Goal: Task Accomplishment & Management: Use online tool/utility

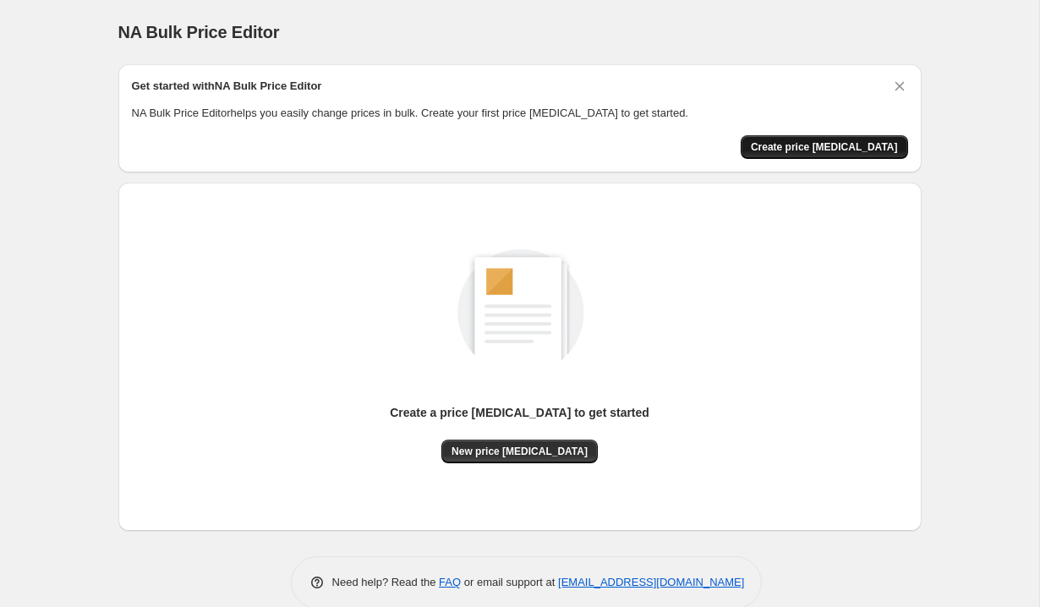
click at [826, 141] on span "Create price [MEDICAL_DATA]" at bounding box center [824, 147] width 147 height 14
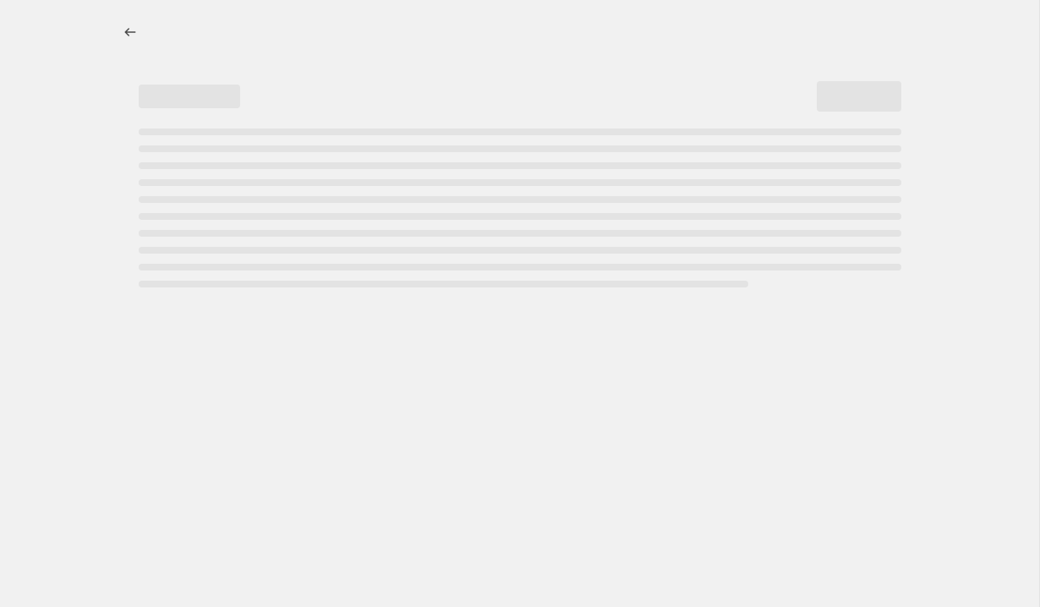
select select "percentage"
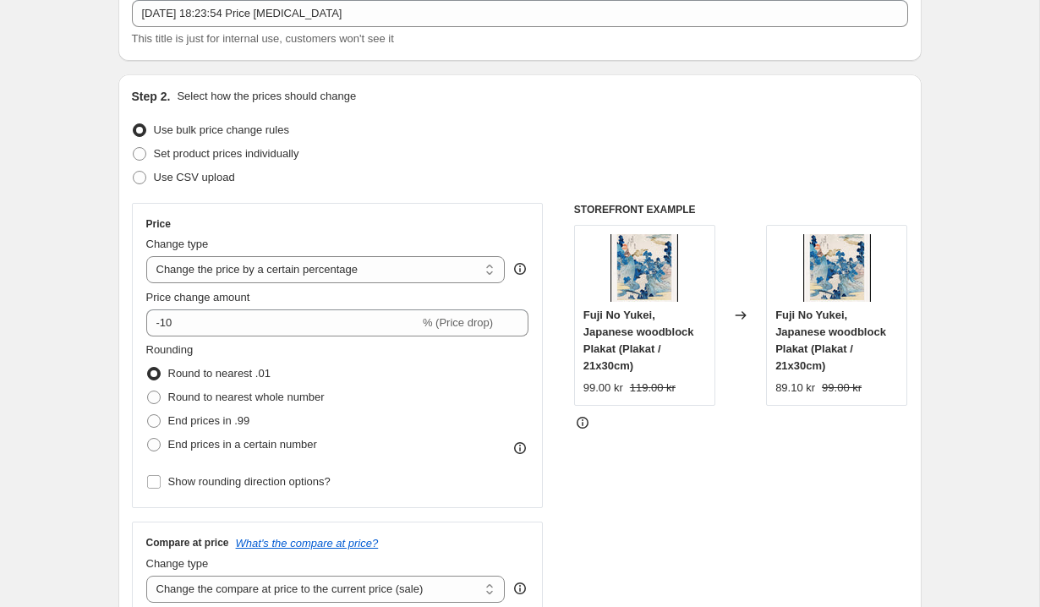
scroll to position [195, 0]
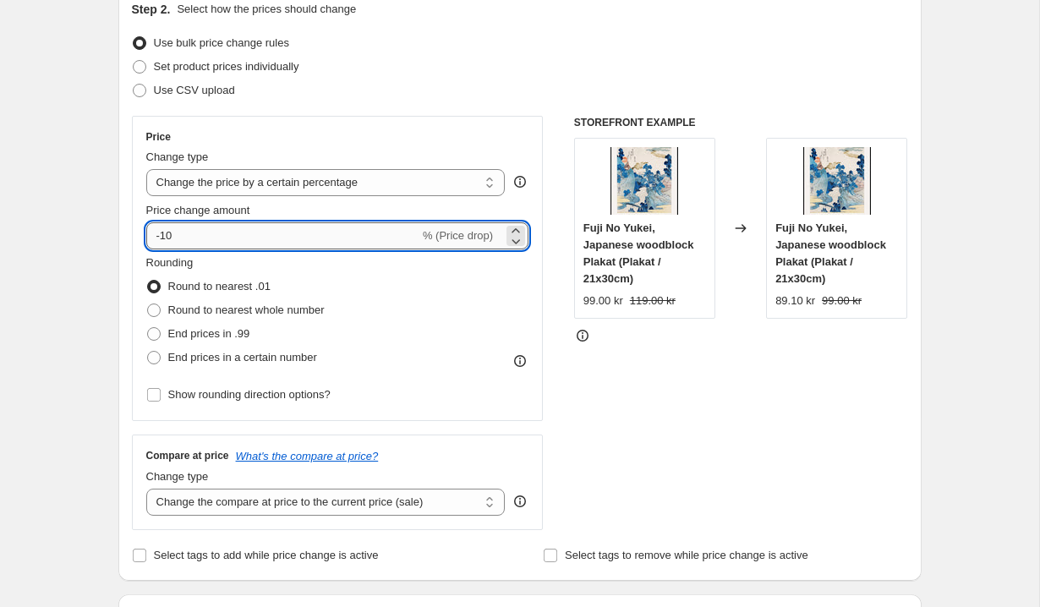
click at [204, 236] on input "-10" at bounding box center [282, 235] width 273 height 27
type input "-15"
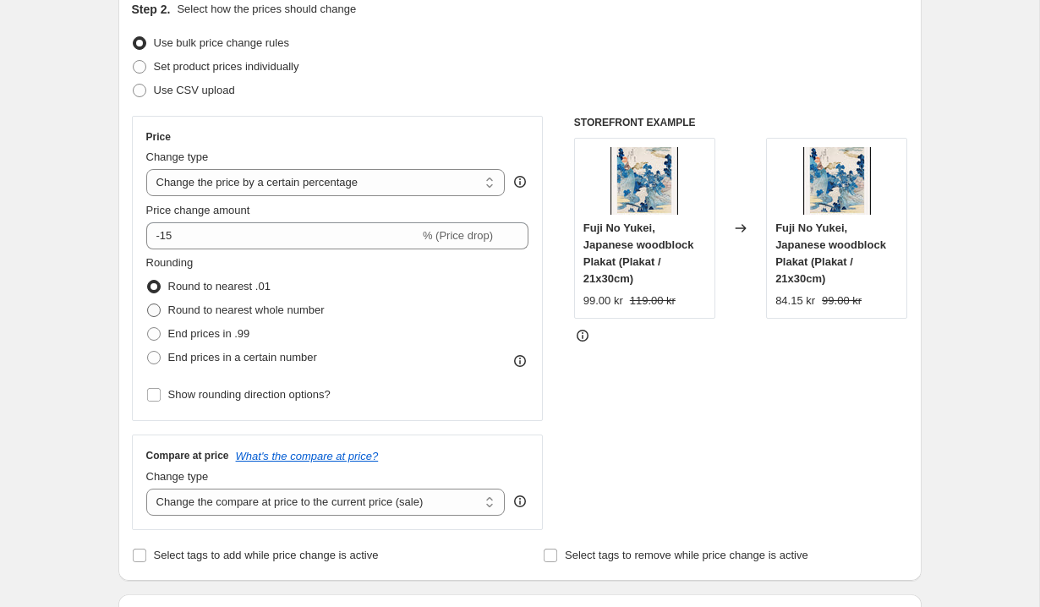
click at [168, 312] on span "Round to nearest whole number" at bounding box center [246, 310] width 156 height 13
click at [148, 305] on input "Round to nearest whole number" at bounding box center [147, 304] width 1 height 1
radio input "true"
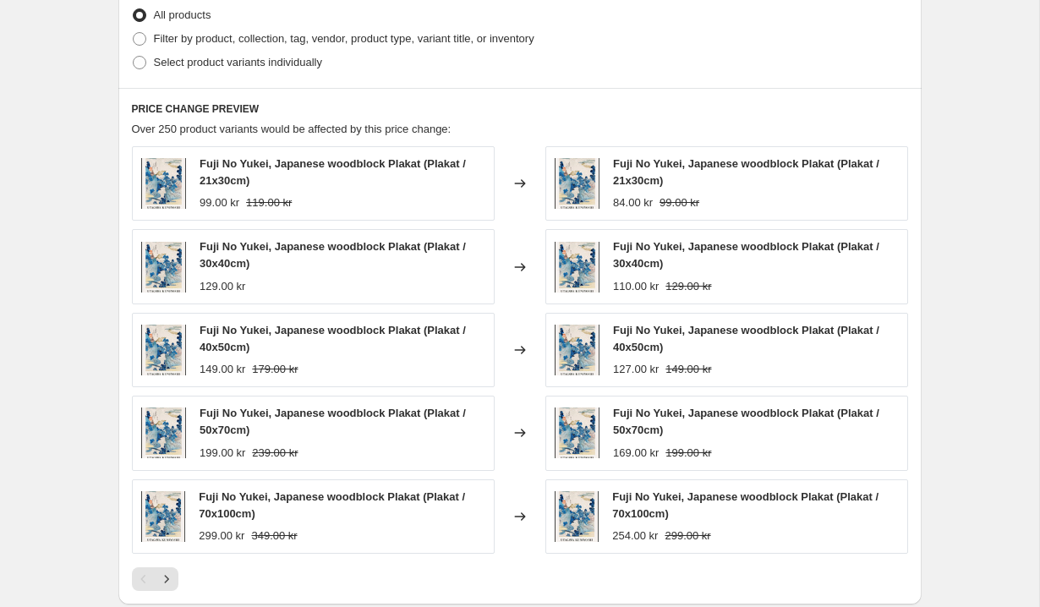
scroll to position [1111, 0]
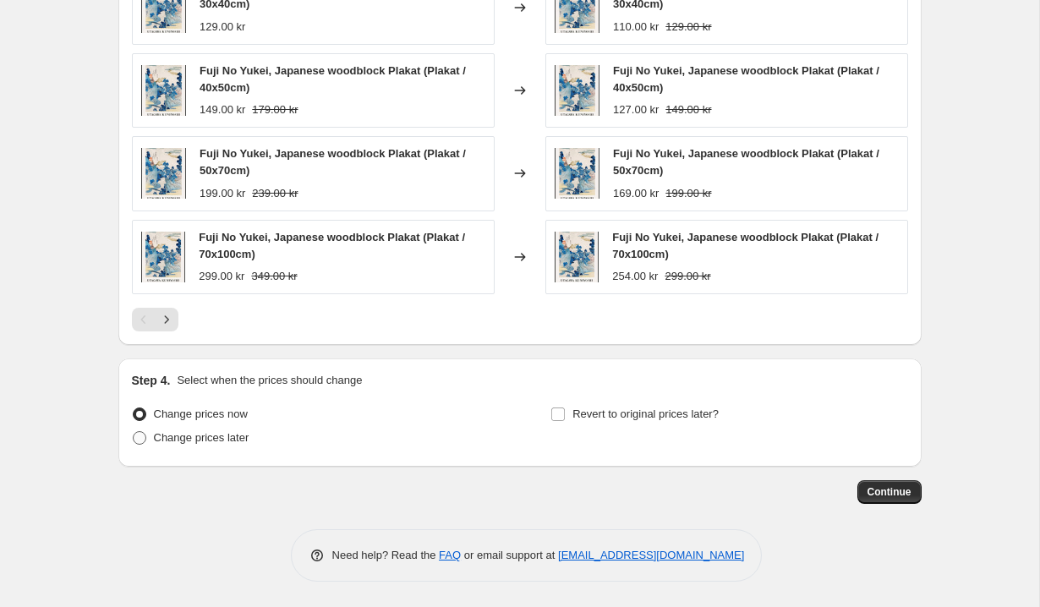
click at [219, 439] on span "Change prices later" at bounding box center [202, 437] width 96 height 13
click at [134, 432] on input "Change prices later" at bounding box center [133, 431] width 1 height 1
radio input "true"
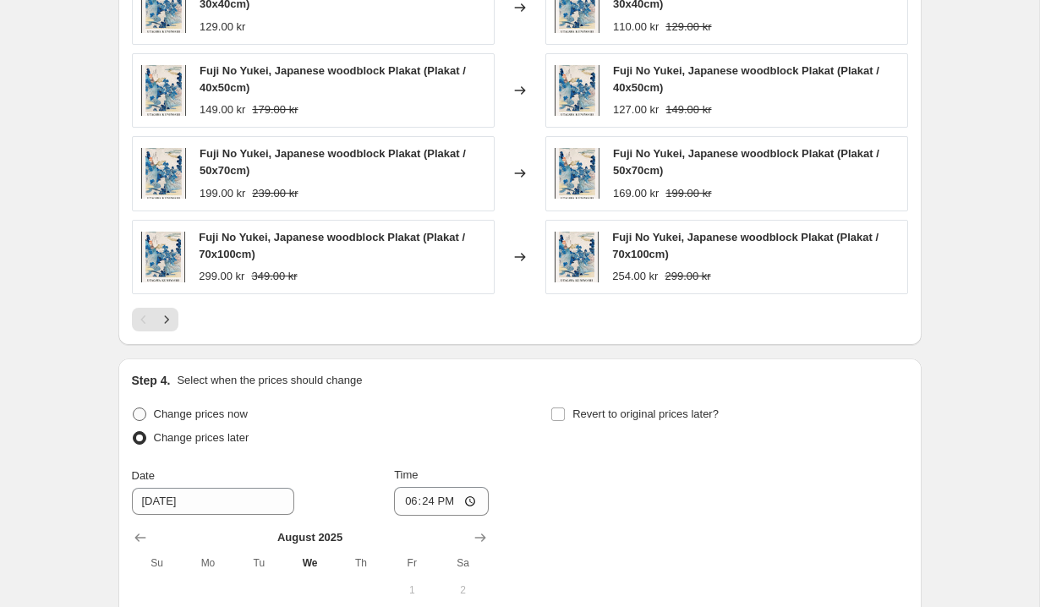
click at [212, 417] on span "Change prices now" at bounding box center [201, 414] width 94 height 13
click at [134, 409] on input "Change prices now" at bounding box center [133, 408] width 1 height 1
radio input "true"
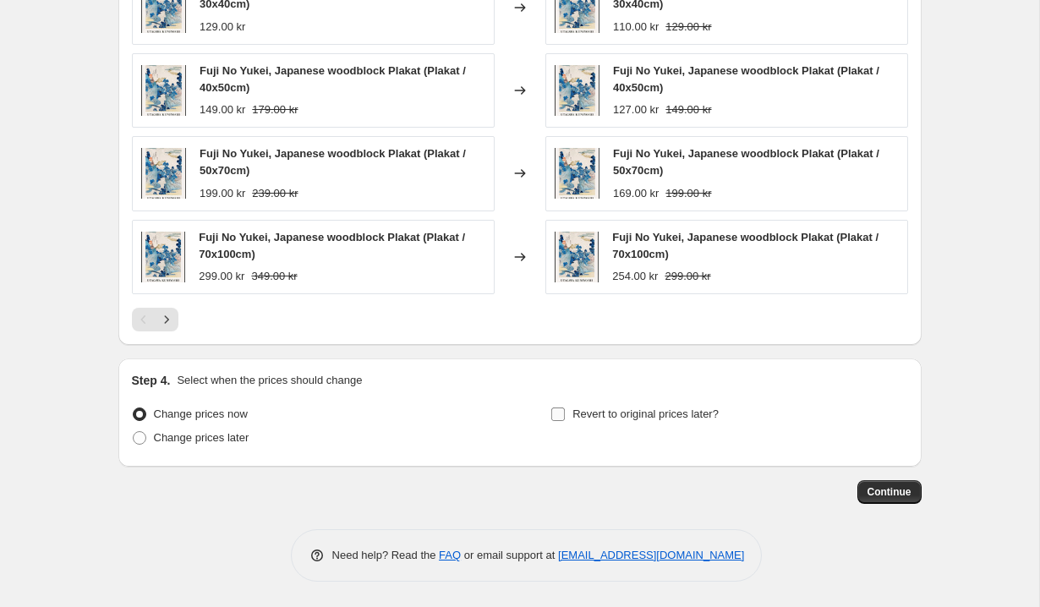
click at [612, 413] on span "Revert to original prices later?" at bounding box center [646, 414] width 146 height 13
click at [565, 413] on input "Revert to original prices later?" at bounding box center [559, 415] width 14 height 14
checkbox input "true"
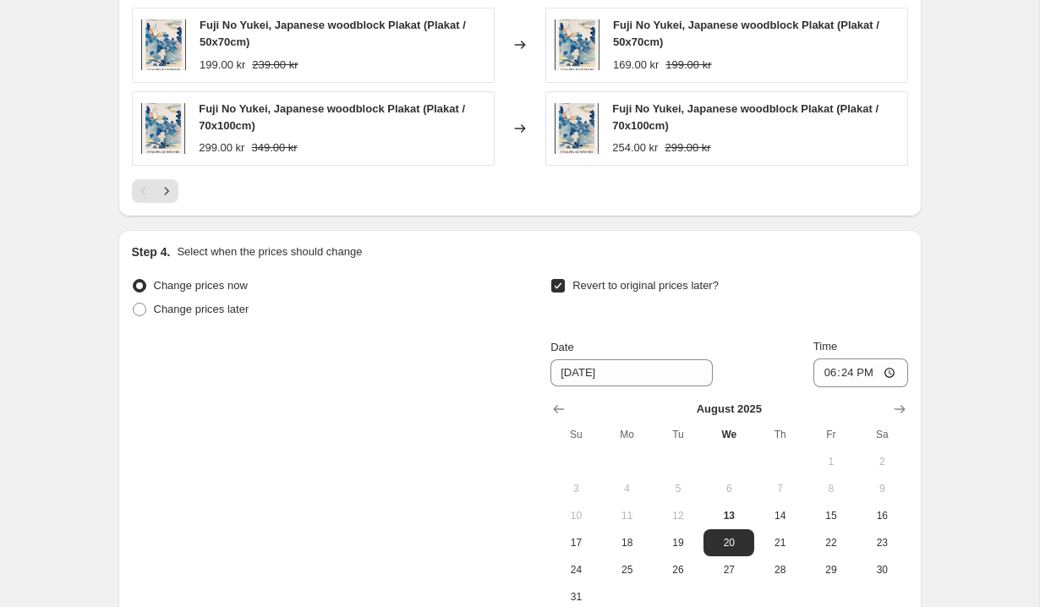
scroll to position [1421, 0]
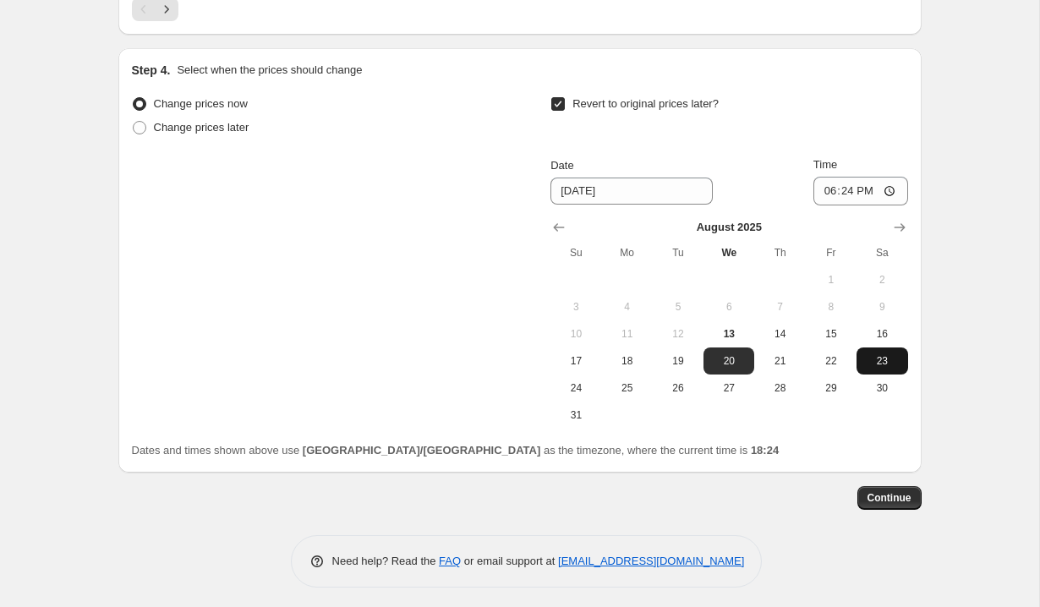
click at [885, 353] on button "23" at bounding box center [882, 361] width 51 height 27
type input "[DATE]"
click at [894, 501] on span "Continue" at bounding box center [890, 498] width 44 height 14
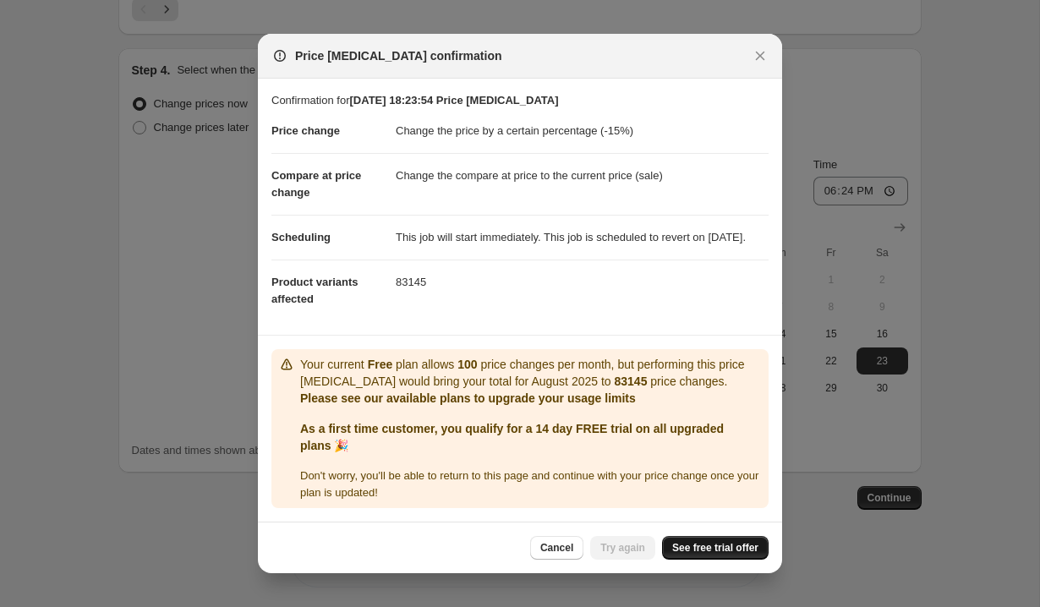
click at [734, 555] on span "See free trial offer" at bounding box center [716, 548] width 86 height 14
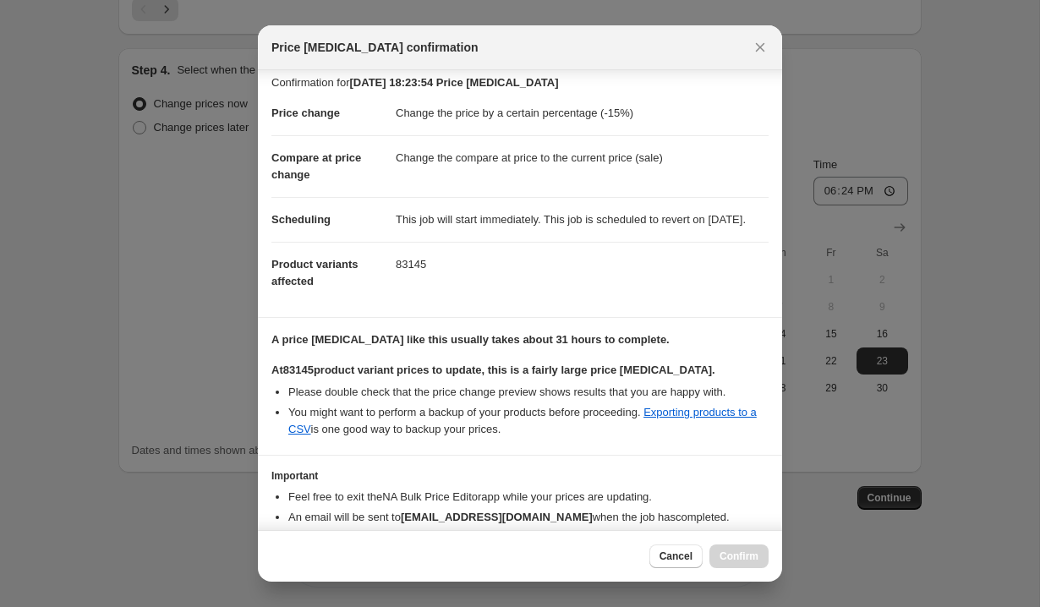
scroll to position [111, 0]
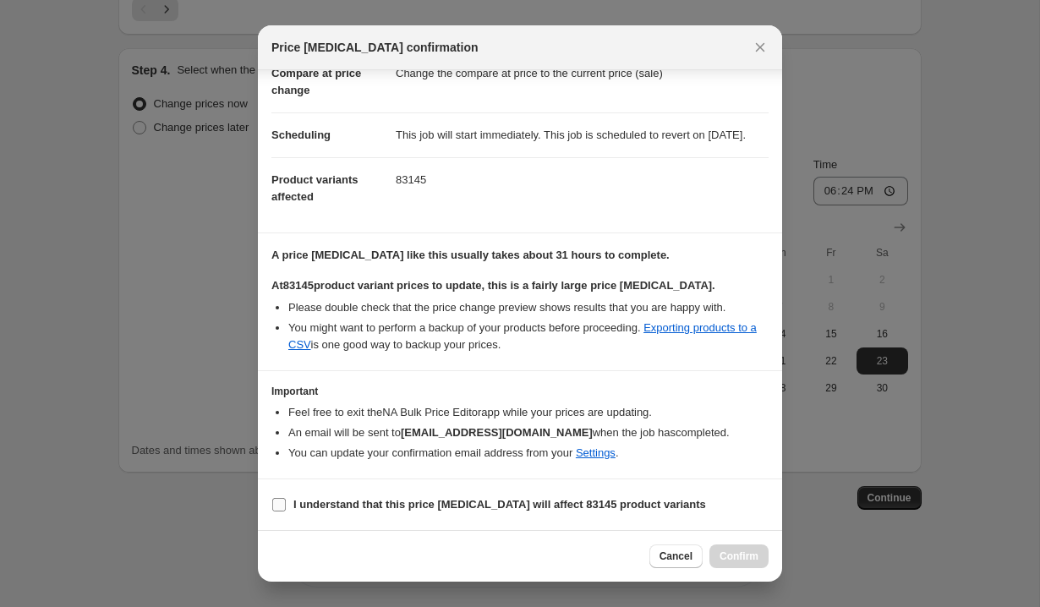
click at [562, 499] on b "I understand that this price [MEDICAL_DATA] will affect 83145 product variants" at bounding box center [500, 504] width 413 height 13
click at [286, 499] on input "I understand that this price [MEDICAL_DATA] will affect 83145 product variants" at bounding box center [279, 505] width 14 height 14
checkbox input "true"
click at [758, 39] on icon "Close" at bounding box center [760, 47] width 17 height 17
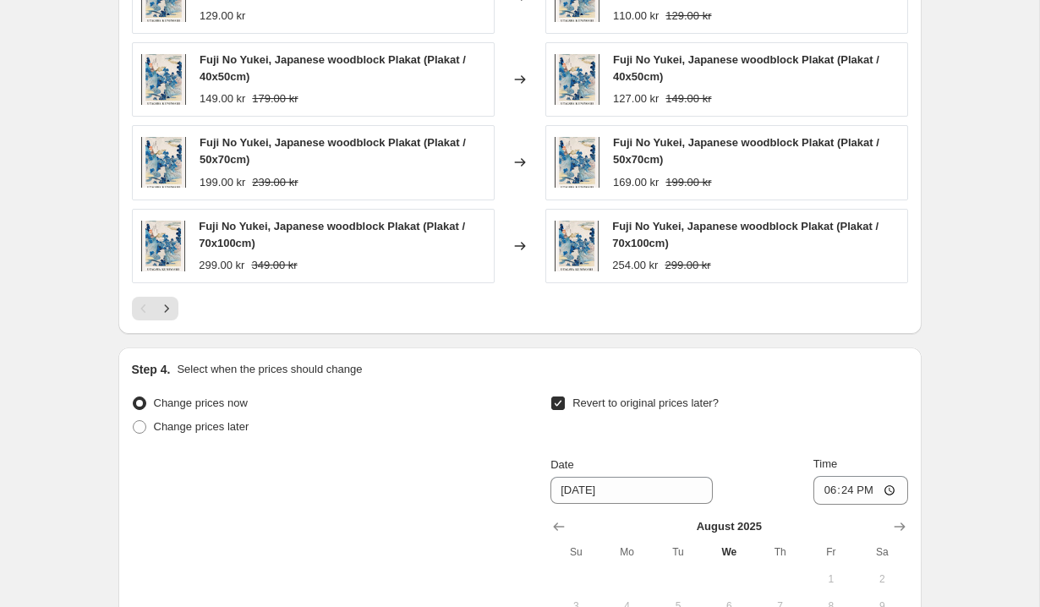
scroll to position [1427, 0]
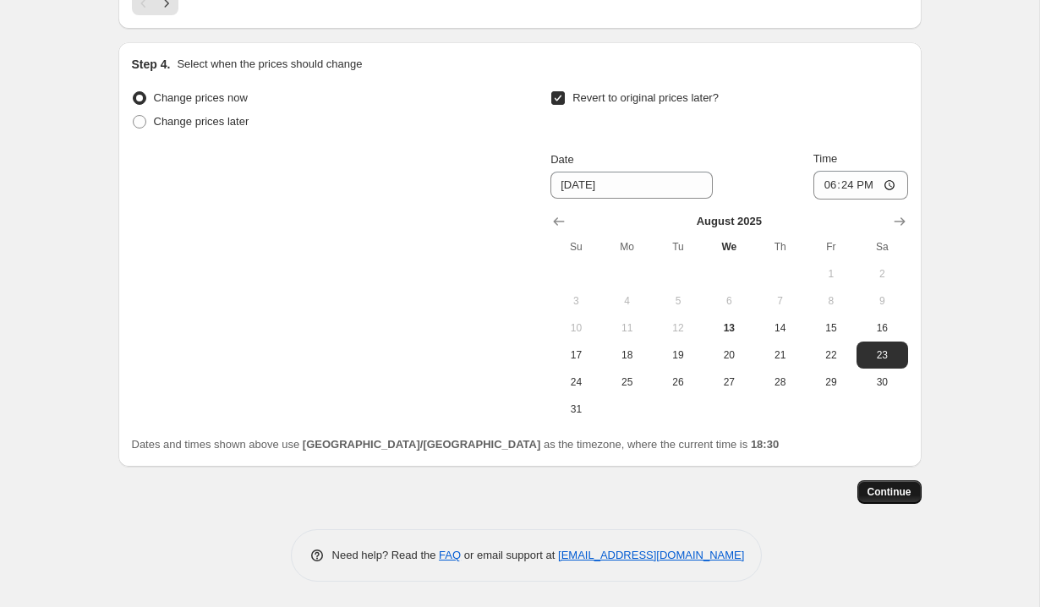
click at [892, 502] on button "Continue" at bounding box center [890, 492] width 64 height 24
